Goal: Find specific page/section: Find specific page/section

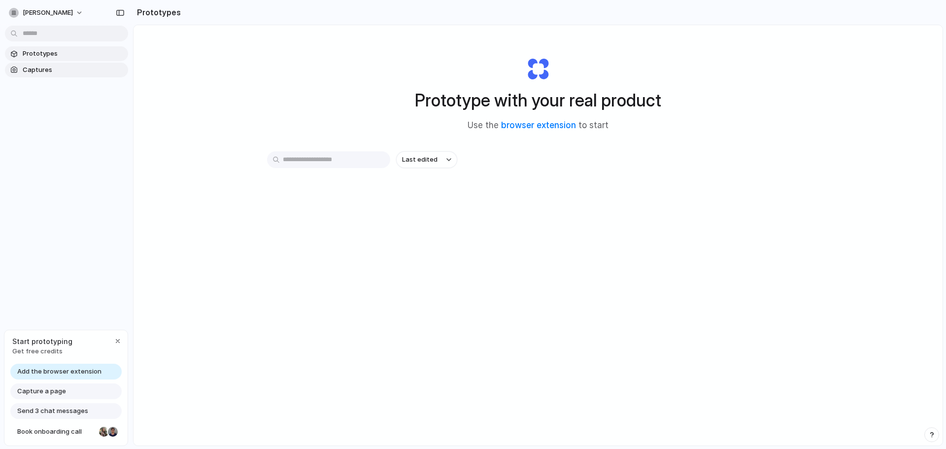
click at [52, 71] on span "Captures" at bounding box center [73, 70] width 101 height 10
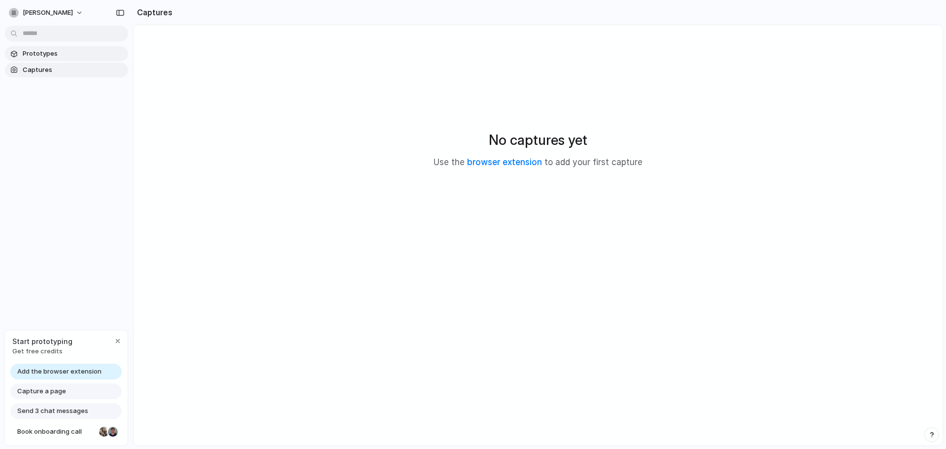
click at [56, 52] on span "Prototypes" at bounding box center [73, 54] width 101 height 10
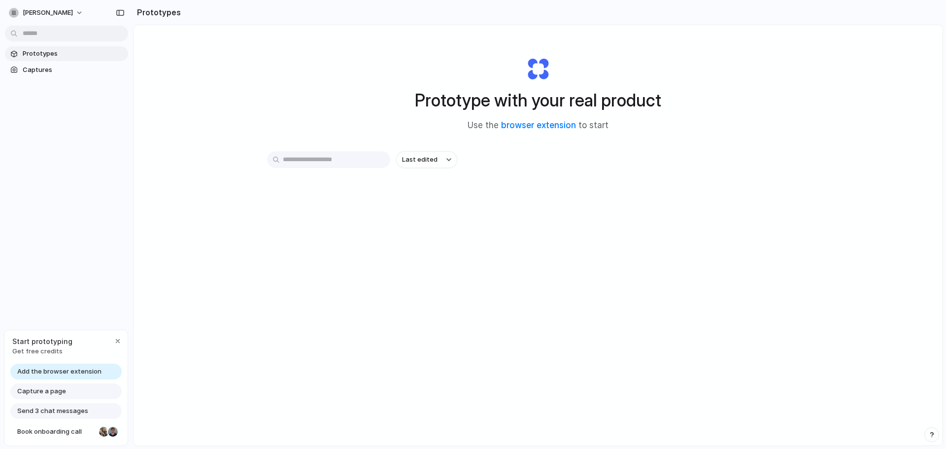
click at [51, 412] on span "Send 3 chat messages" at bounding box center [52, 411] width 71 height 10
click at [50, 388] on span "Capture a page" at bounding box center [41, 391] width 49 height 10
click at [69, 14] on button "[PERSON_NAME]" at bounding box center [46, 13] width 83 height 16
